Goal: Information Seeking & Learning: Learn about a topic

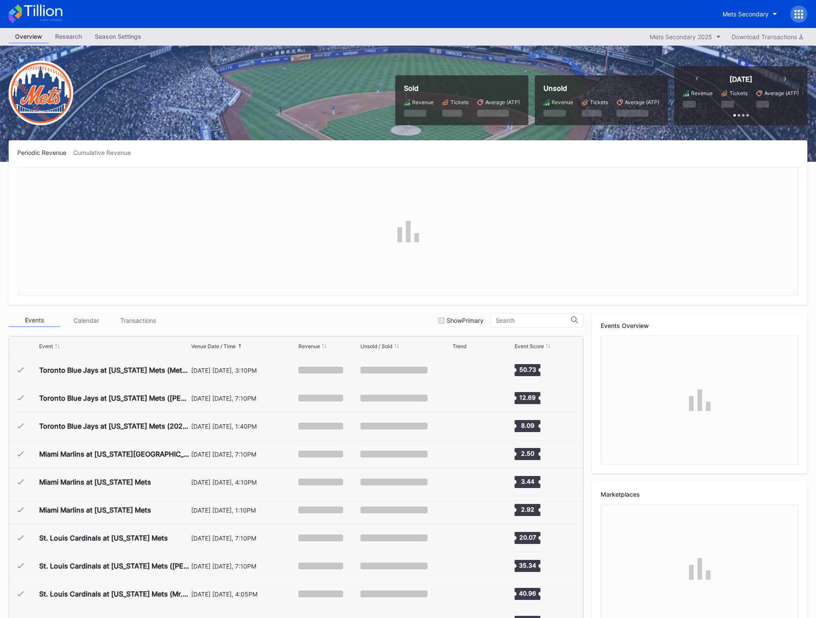
scroll to position [1707, 0]
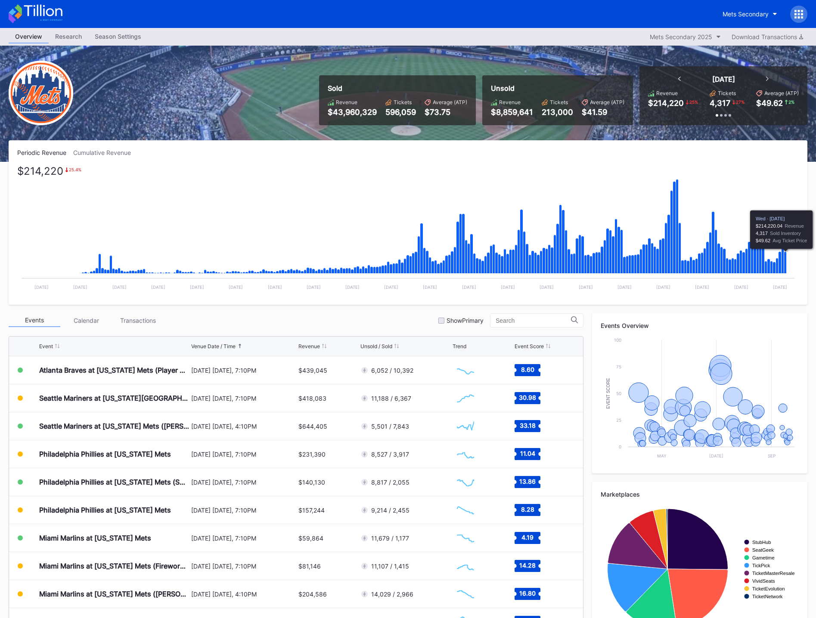
click at [786, 260] on icon "Chart title" at bounding box center [785, 263] width 3 height 22
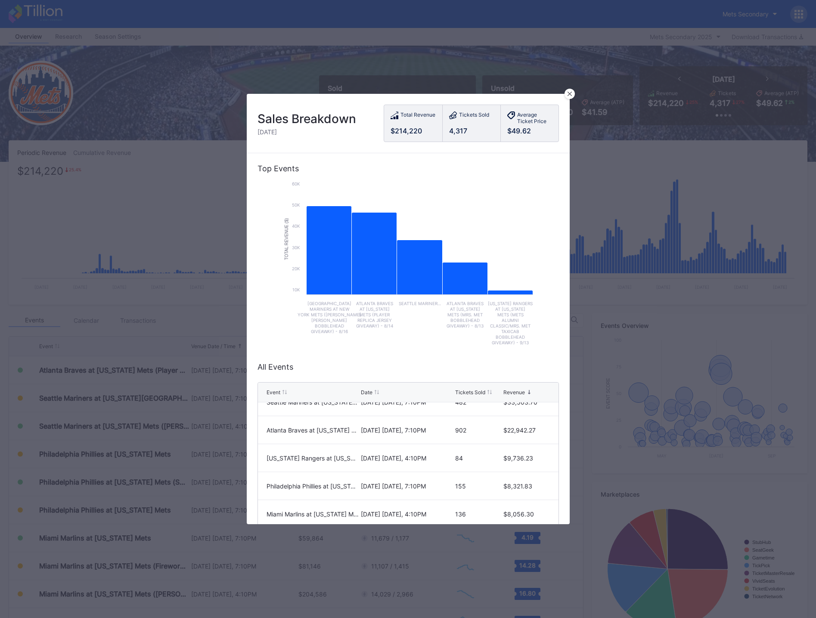
scroll to position [81, 0]
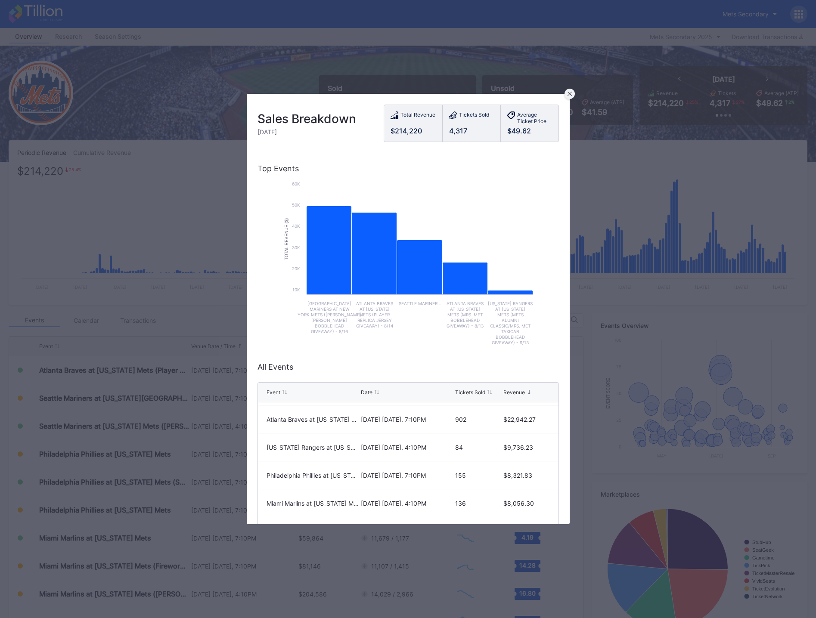
click at [569, 95] on icon at bounding box center [569, 94] width 4 height 4
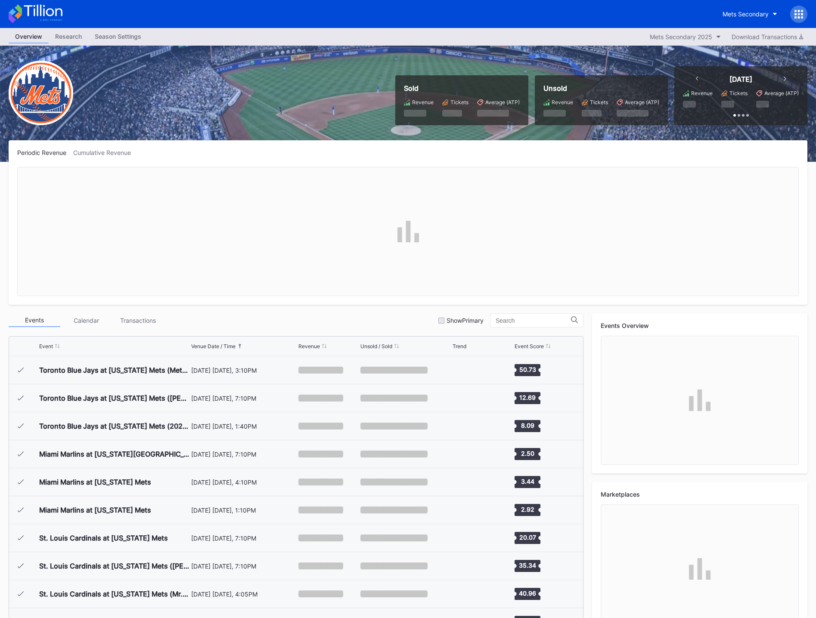
scroll to position [1707, 0]
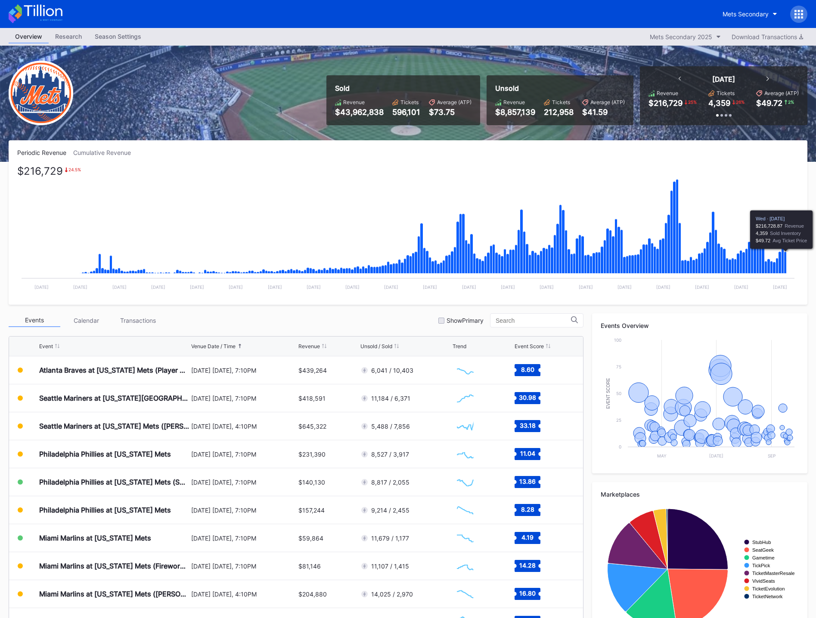
click at [786, 258] on icon "Chart title" at bounding box center [785, 263] width 3 height 22
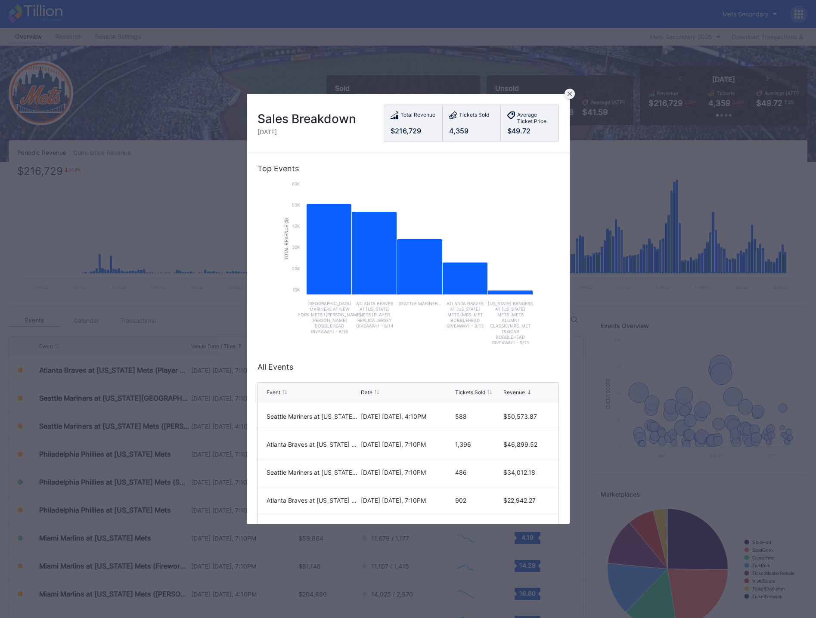
click at [571, 93] on icon at bounding box center [569, 94] width 4 height 4
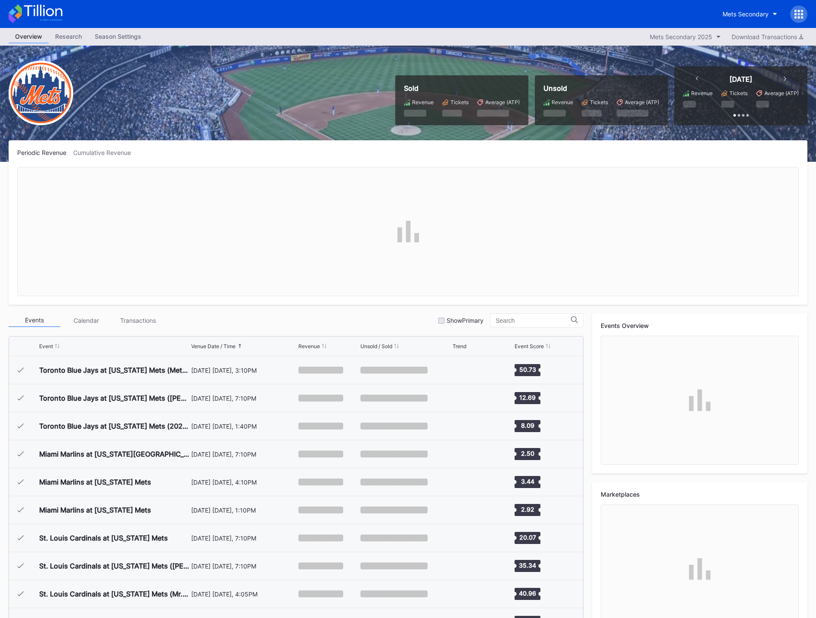
scroll to position [1707, 0]
